Goal: Obtain resource: Obtain resource

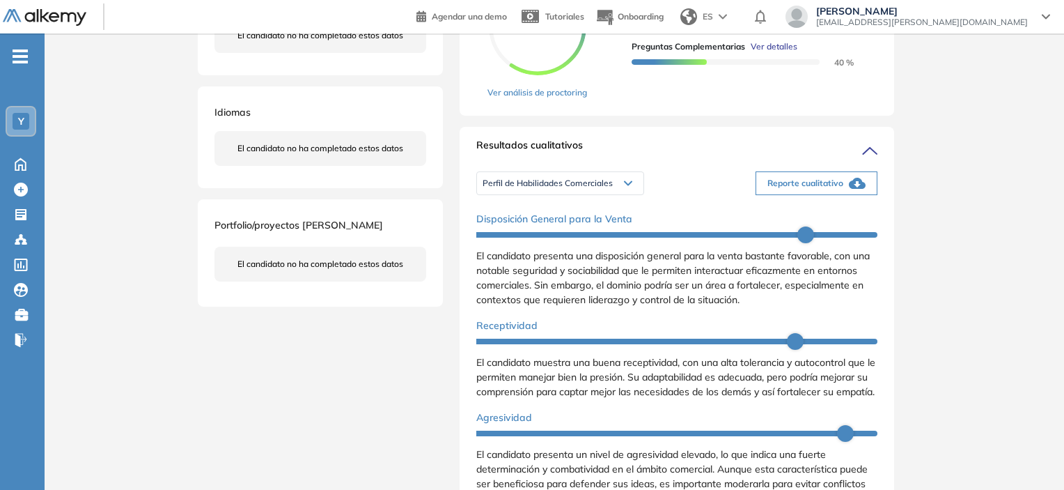
scroll to position [279, 0]
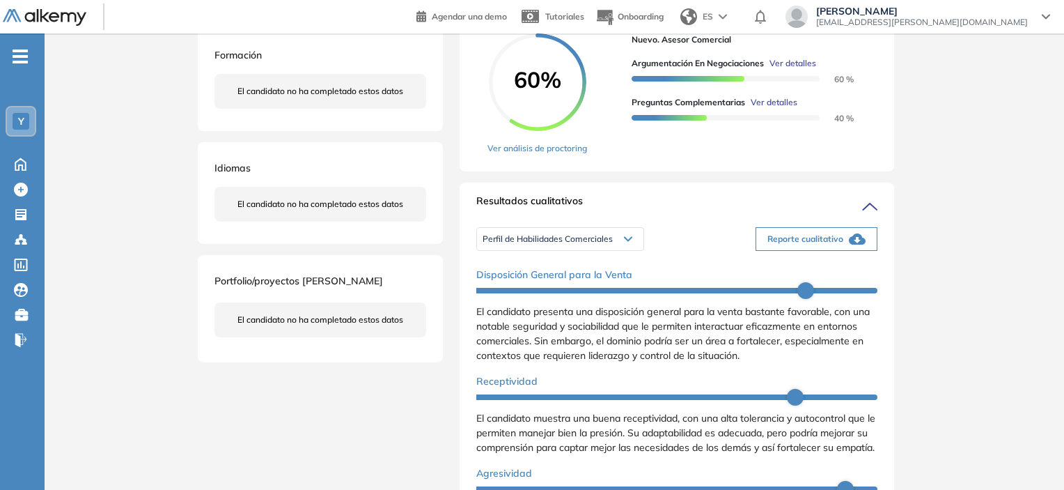
click at [611, 244] on span "Perfil de Habilidades Comerciales" at bounding box center [548, 238] width 130 height 11
click at [545, 267] on li "Personalidad - MBTI" at bounding box center [519, 261] width 72 height 14
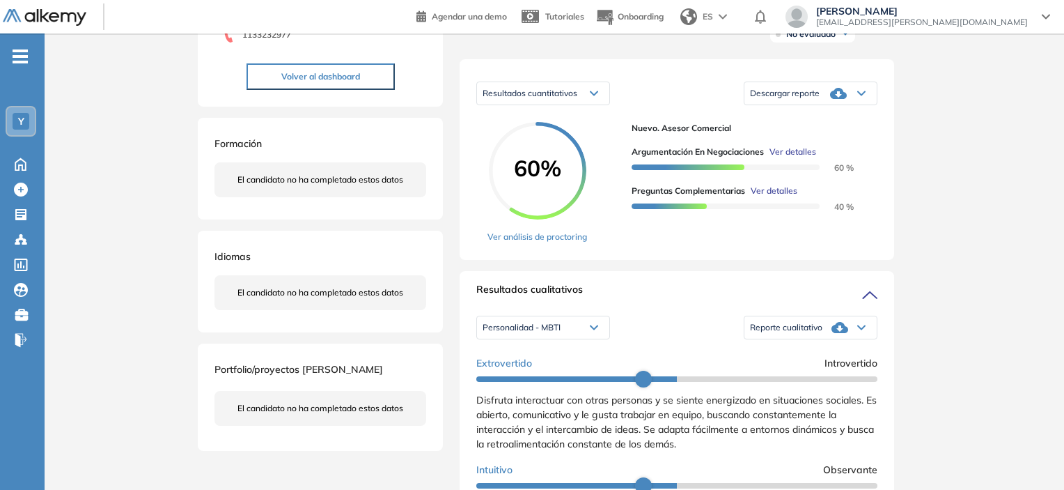
scroll to position [209, 0]
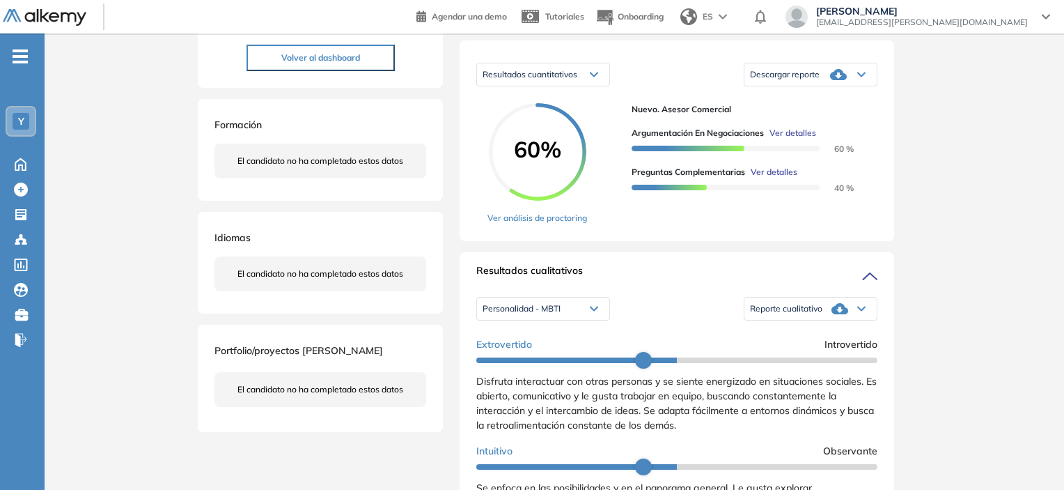
click at [582, 320] on div "Personalidad - MBTI" at bounding box center [543, 308] width 132 height 22
click at [546, 362] on li "Perfil de Habilidades Comerciales" at bounding box center [543, 355] width 120 height 14
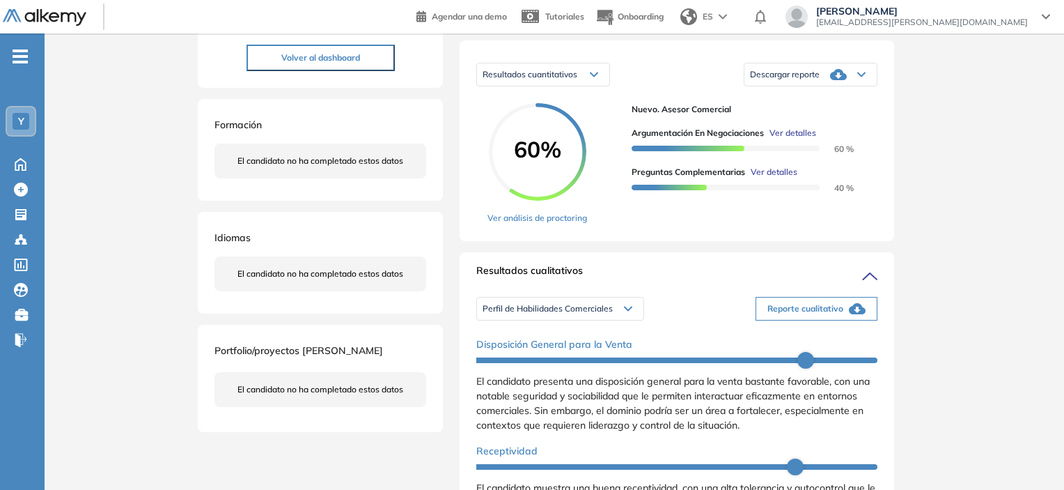
click at [586, 314] on span "Perfil de Habilidades Comerciales" at bounding box center [548, 308] width 130 height 11
click at [543, 337] on li "Personalidad - MBTI" at bounding box center [519, 330] width 72 height 14
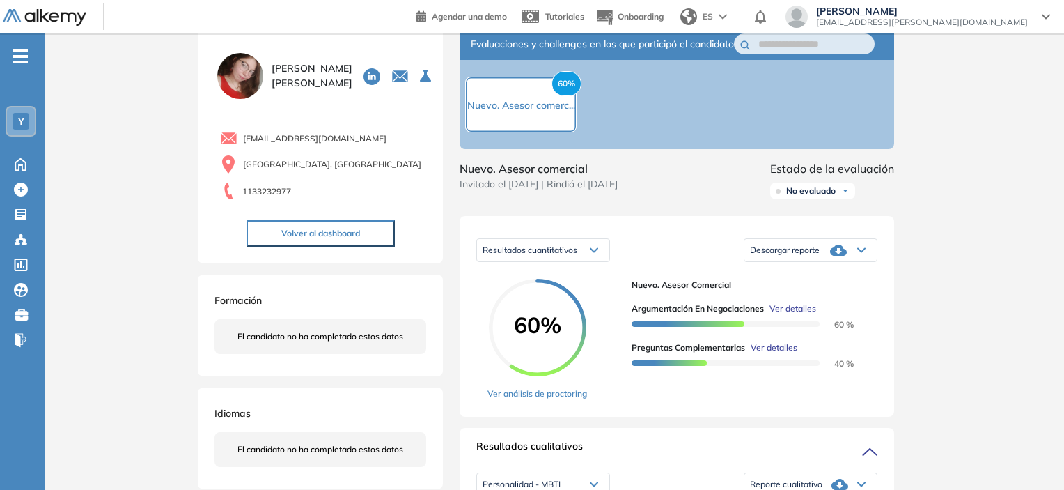
scroll to position [0, 0]
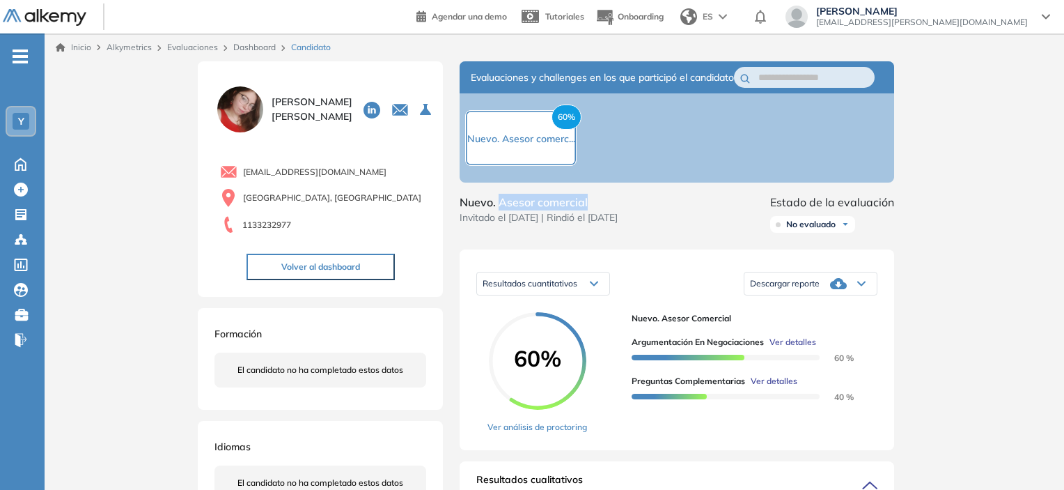
drag, startPoint x: 499, startPoint y: 215, endPoint x: 590, endPoint y: 208, distance: 91.5
click at [590, 208] on span "Nuevo. Asesor comercial" at bounding box center [539, 202] width 158 height 17
copy span "Asesor comercial"
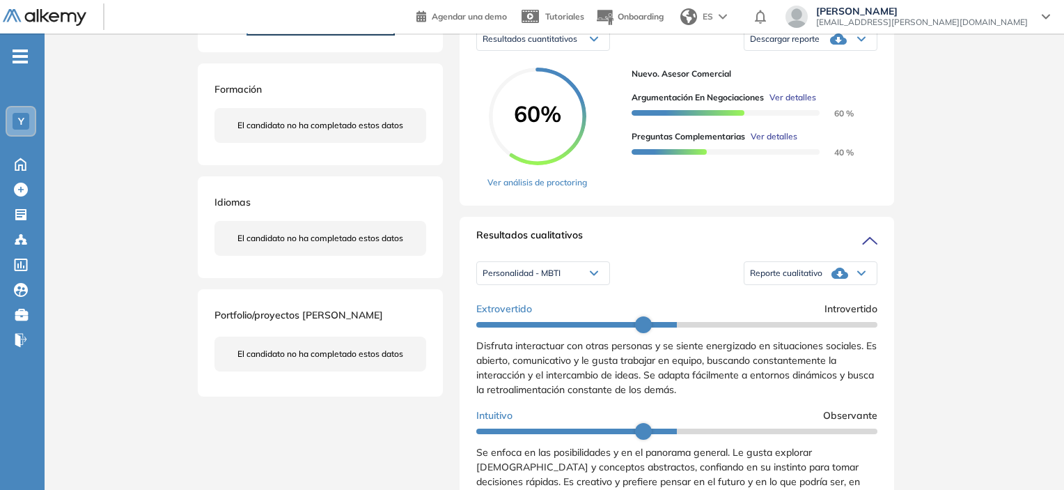
scroll to position [279, 0]
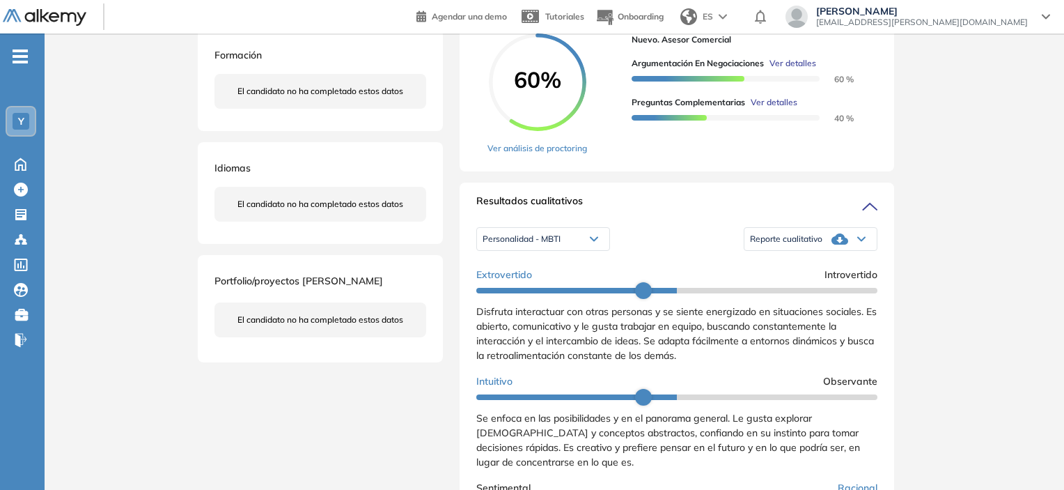
click at [834, 247] on icon at bounding box center [840, 239] width 17 height 17
click at [805, 267] on li "Reporte con Afinidad AI" at bounding box center [793, 261] width 85 height 14
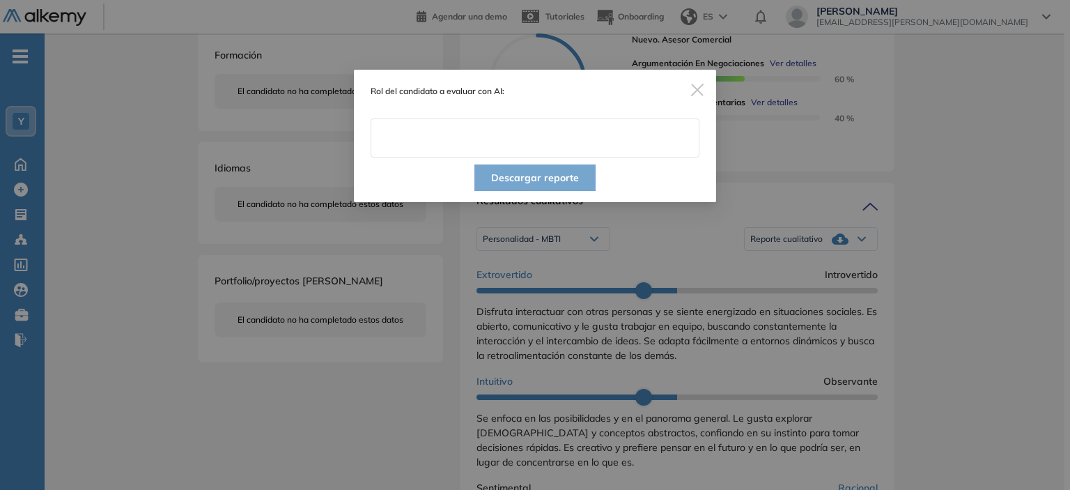
click at [540, 141] on input "text" at bounding box center [535, 137] width 329 height 39
paste input "**********"
type input "**********"
click at [697, 84] on img "Close" at bounding box center [697, 90] width 13 height 13
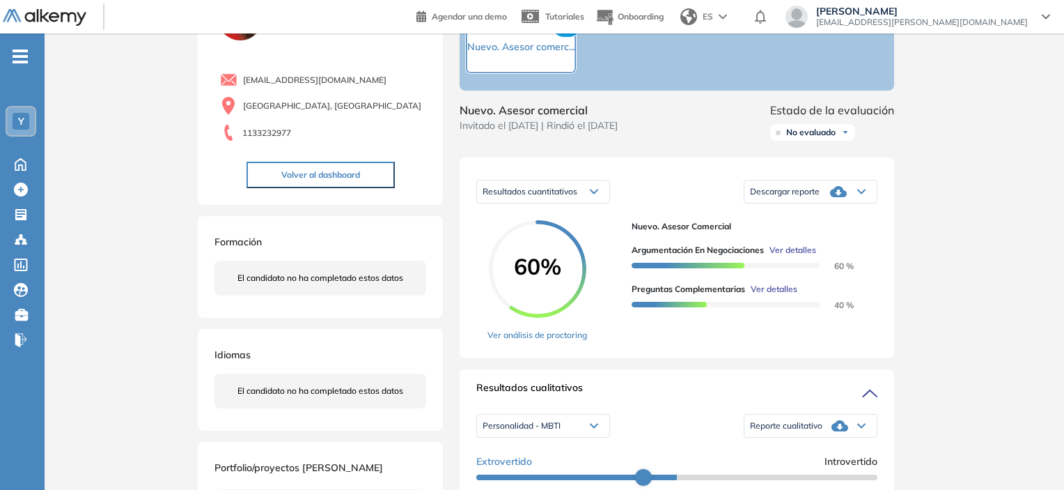
scroll to position [70, 0]
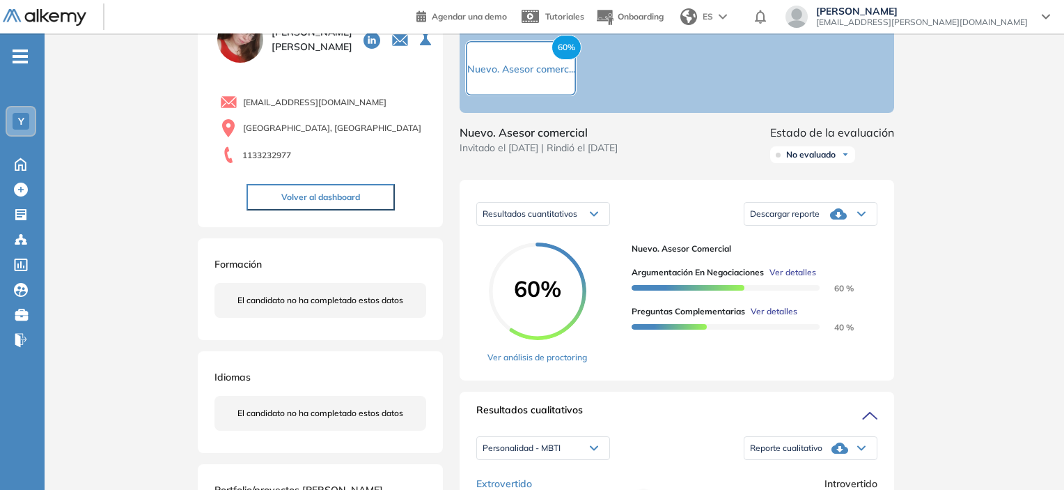
drag, startPoint x: 462, startPoint y: 146, endPoint x: 586, endPoint y: 148, distance: 124.0
click at [586, 141] on span "Nuevo. Asesor comercial" at bounding box center [539, 132] width 158 height 17
copy span "Nuevo. Asesor comercial"
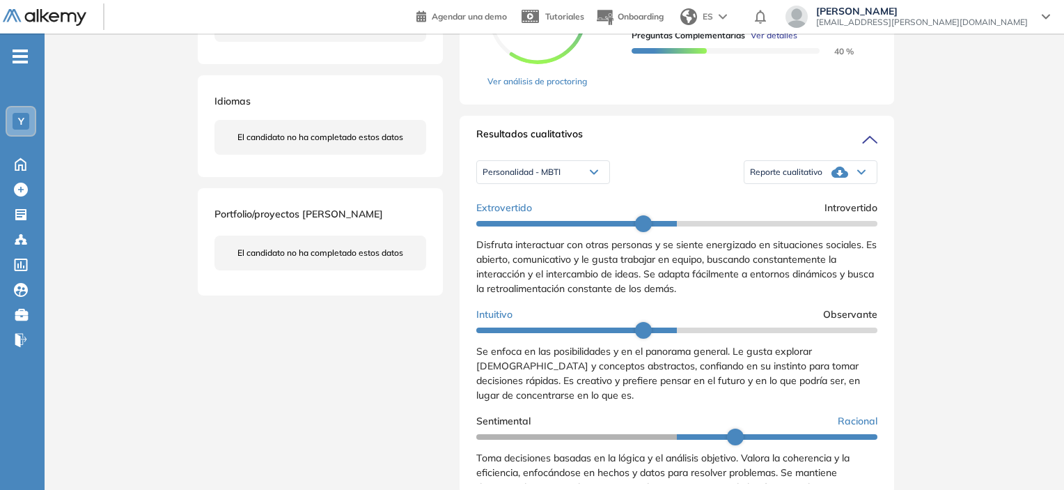
scroll to position [348, 0]
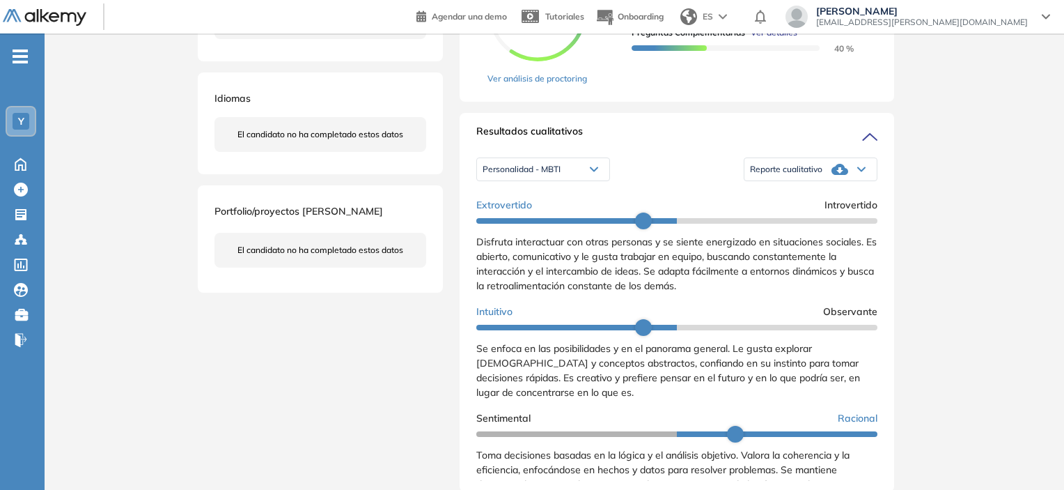
click at [811, 175] on span "Reporte cualitativo" at bounding box center [786, 169] width 72 height 11
click at [811, 198] on li "Reporte con Afinidad AI" at bounding box center [793, 191] width 85 height 14
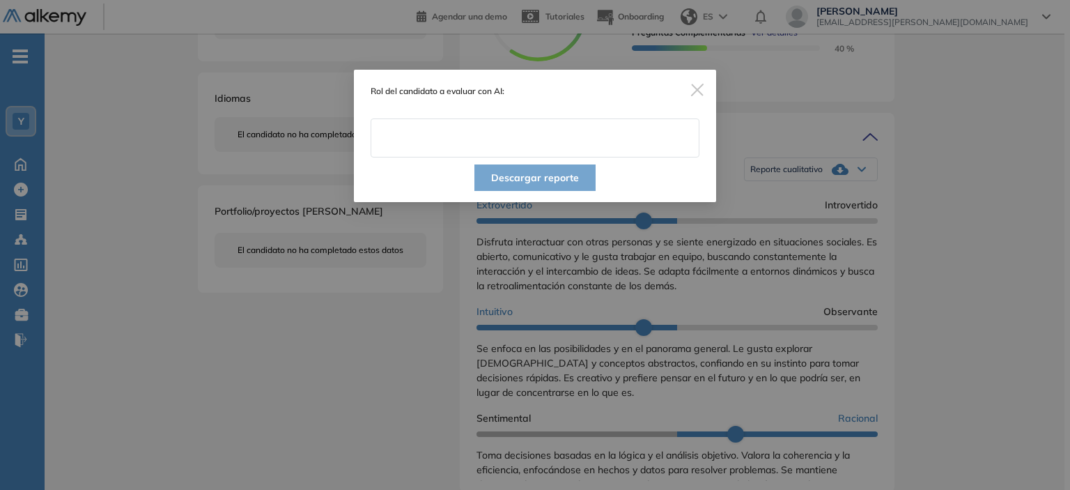
click at [459, 141] on input "text" at bounding box center [535, 137] width 329 height 39
paste input "**********"
type input "**********"
click at [543, 181] on button "Descargar reporte" at bounding box center [534, 177] width 121 height 26
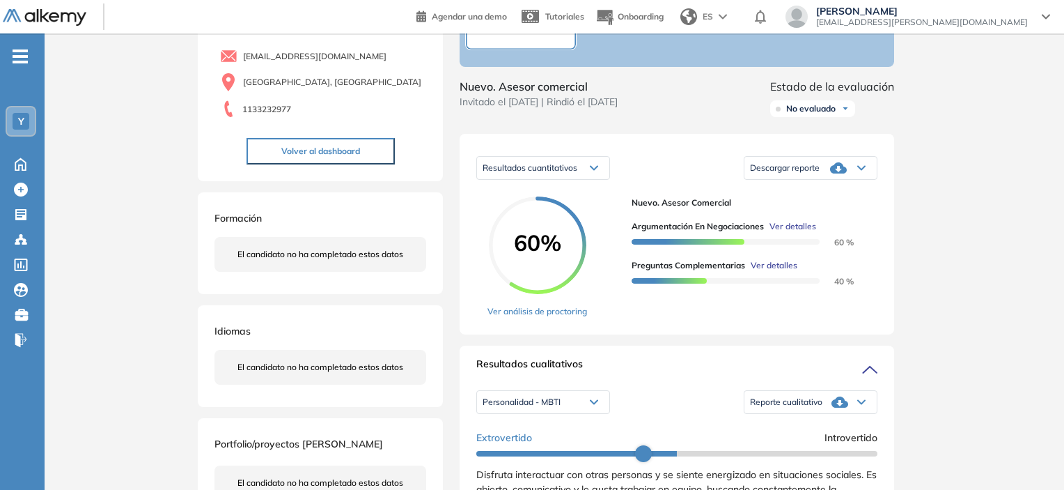
scroll to position [70, 0]
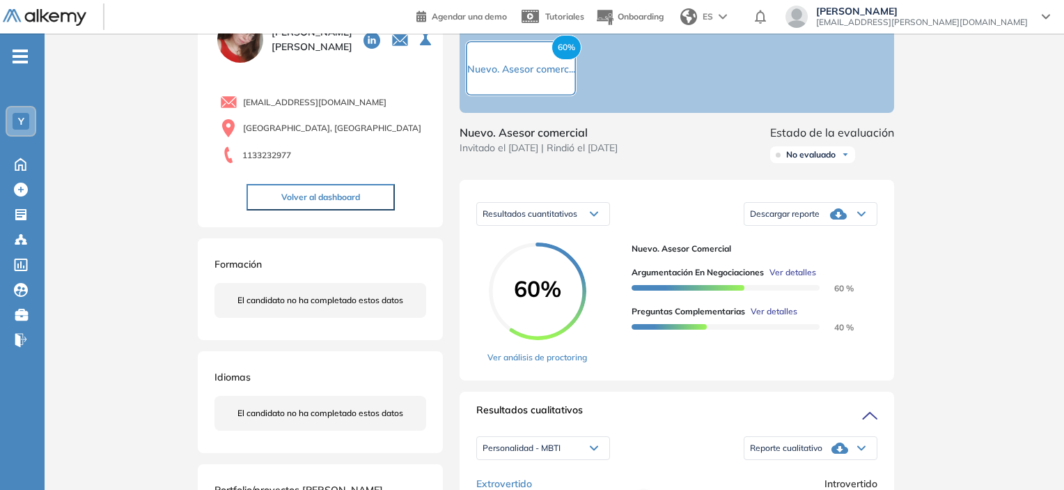
click at [841, 222] on icon at bounding box center [838, 213] width 17 height 17
click at [841, 267] on li "Descargar informe resumido" at bounding box center [803, 261] width 104 height 14
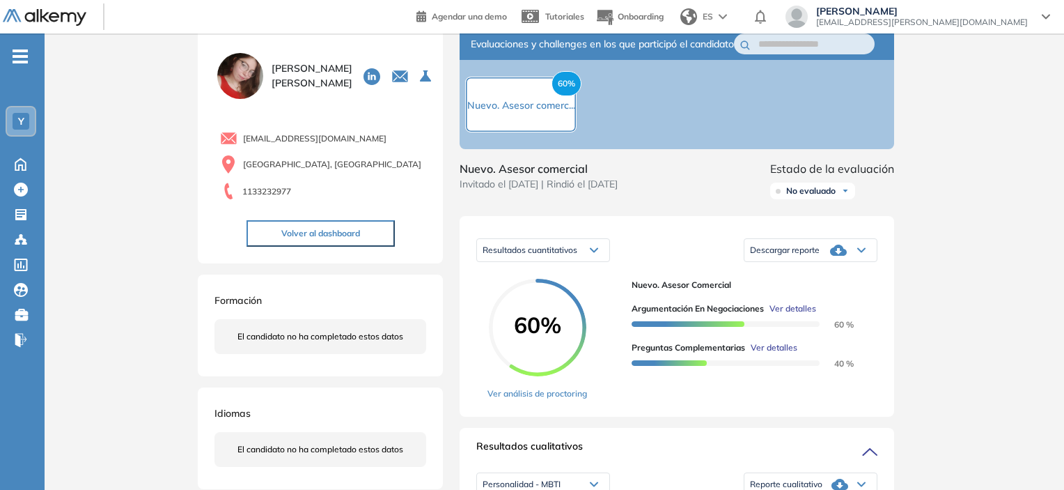
scroll to position [0, 0]
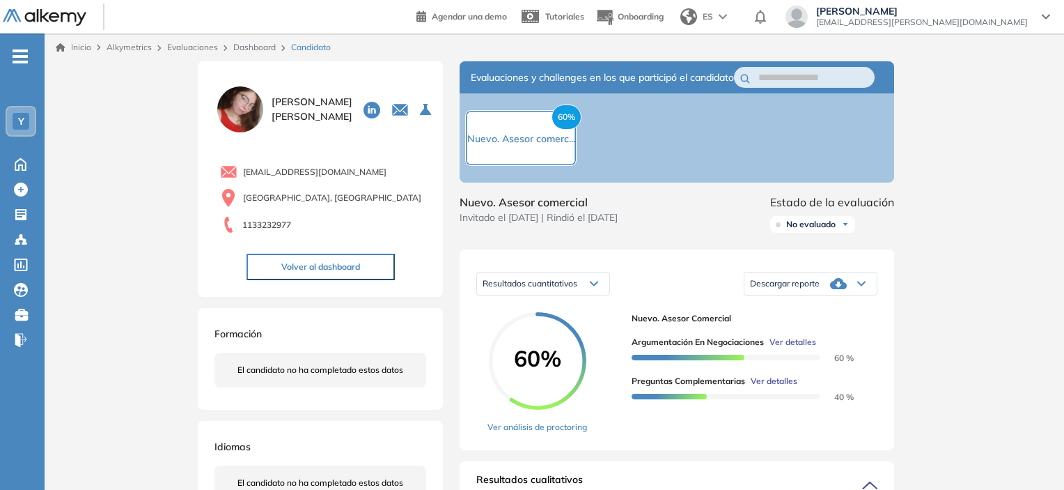
click at [847, 292] on icon at bounding box center [838, 283] width 17 height 17
click at [840, 337] on li "Descargar informe resumido" at bounding box center [803, 330] width 104 height 14
drag, startPoint x: 498, startPoint y: 216, endPoint x: 617, endPoint y: 211, distance: 119.2
click at [617, 210] on span "Nuevo. Asesor comercial" at bounding box center [539, 202] width 158 height 17
copy span "Asesor comercial"
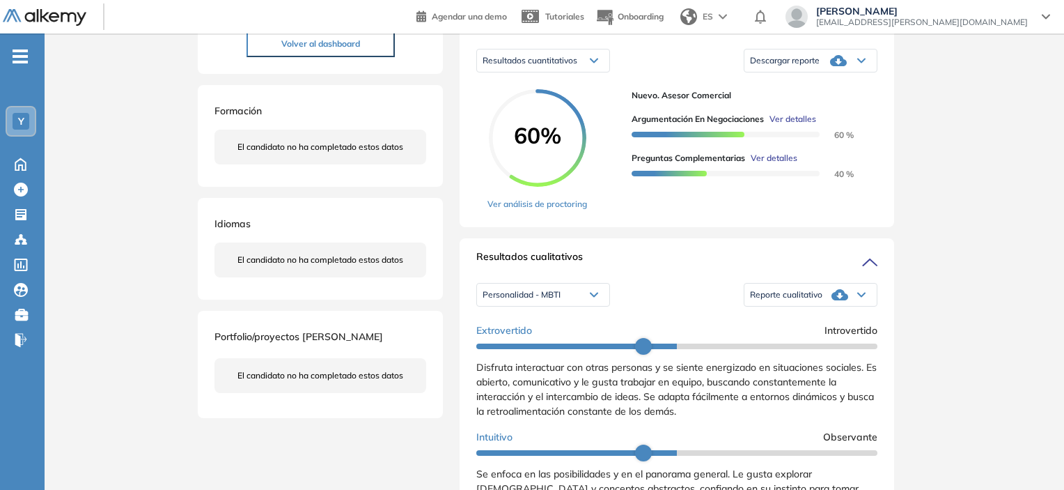
scroll to position [418, 0]
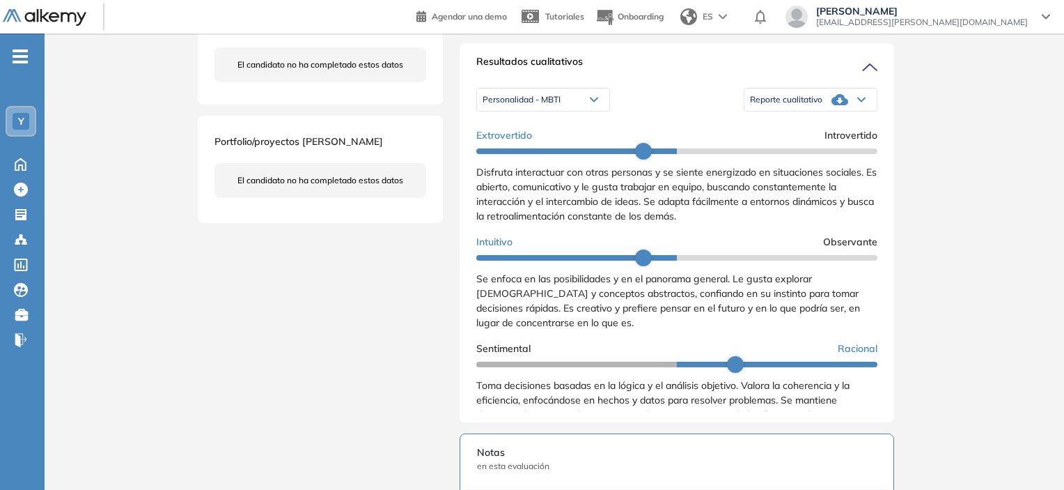
click at [547, 103] on div "Personalidad - MBTI" at bounding box center [543, 99] width 132 height 22
click at [788, 98] on div "Reporte cualitativo Reporte con Afinidad AI Reporte sin Afinidad AI" at bounding box center [811, 99] width 134 height 35
click at [823, 114] on div "Reporte cualitativo" at bounding box center [811, 100] width 132 height 28
click at [819, 128] on li "Reporte con Afinidad AI" at bounding box center [793, 121] width 85 height 14
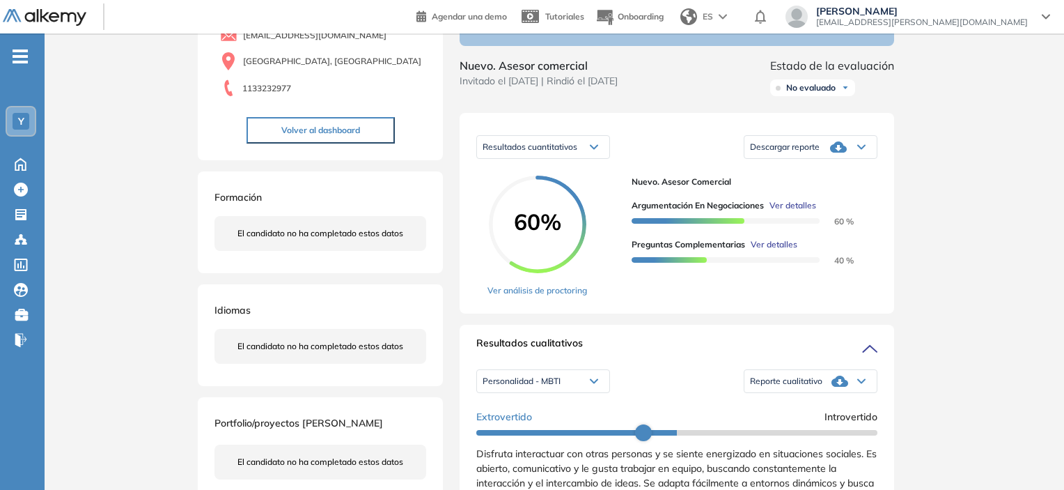
scroll to position [139, 0]
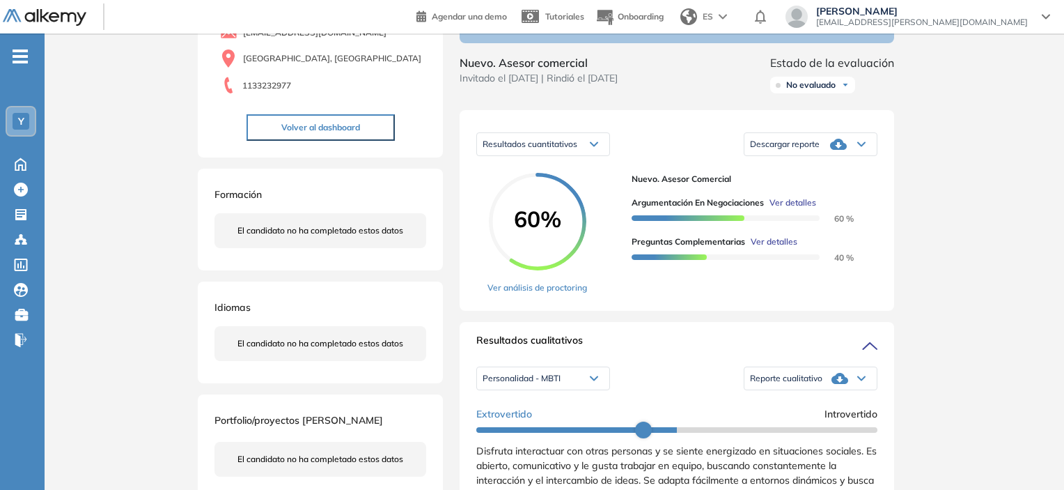
click at [569, 389] on div "Personalidad - MBTI" at bounding box center [543, 378] width 132 height 22
click at [540, 432] on li "Perfil de Habilidades Comerciales" at bounding box center [543, 425] width 120 height 14
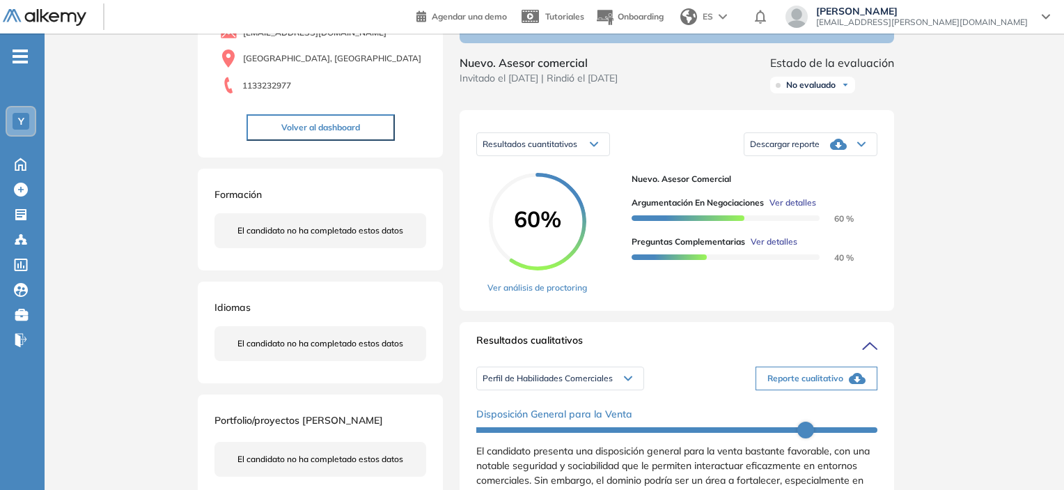
click at [594, 384] on span "Perfil de Habilidades Comerciales" at bounding box center [548, 378] width 130 height 11
click at [575, 412] on div "Personalidad - MBTI" at bounding box center [560, 399] width 165 height 25
click at [532, 407] on li "Personalidad - MBTI" at bounding box center [519, 400] width 72 height 14
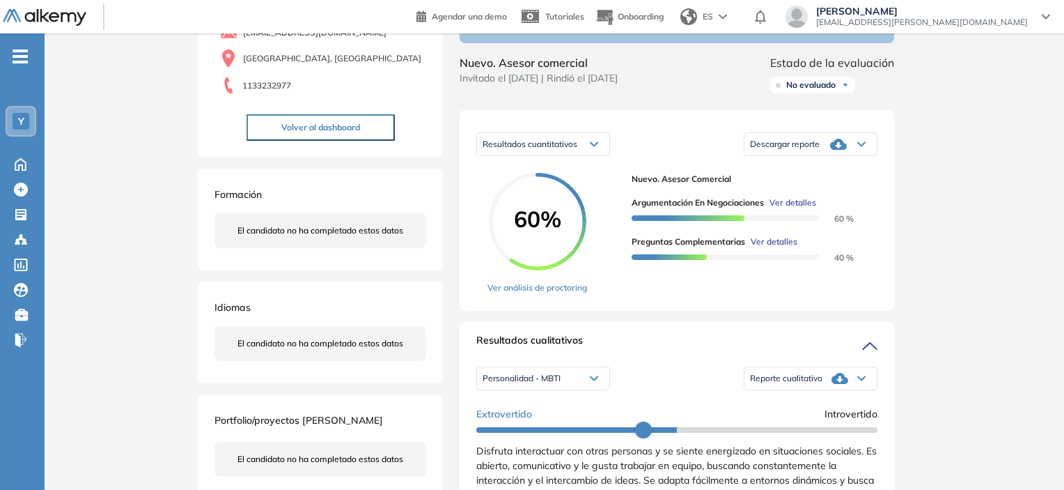
click at [783, 384] on span "Reporte cualitativo" at bounding box center [786, 378] width 72 height 11
click at [775, 407] on li "Reporte con Afinidad AI" at bounding box center [793, 400] width 85 height 14
click at [825, 392] on div at bounding box center [811, 378] width 132 height 28
click at [839, 384] on icon at bounding box center [840, 378] width 17 height 11
click at [811, 432] on li "Reporte sin Afinidad AI" at bounding box center [792, 425] width 82 height 14
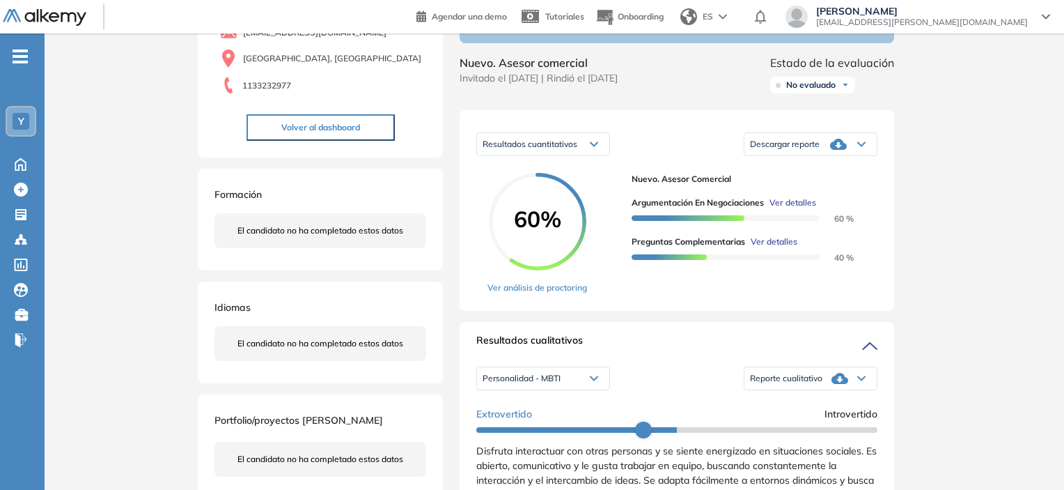
click at [805, 384] on span "Reporte cualitativo" at bounding box center [786, 378] width 72 height 11
click at [806, 407] on li "Reporte con Afinidad AI" at bounding box center [793, 400] width 85 height 14
